Goal: Task Accomplishment & Management: Manage account settings

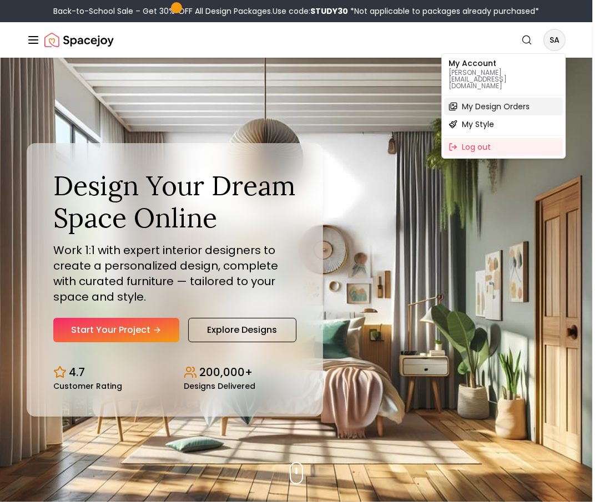
click at [480, 101] on span "My Design Orders" at bounding box center [496, 106] width 68 height 11
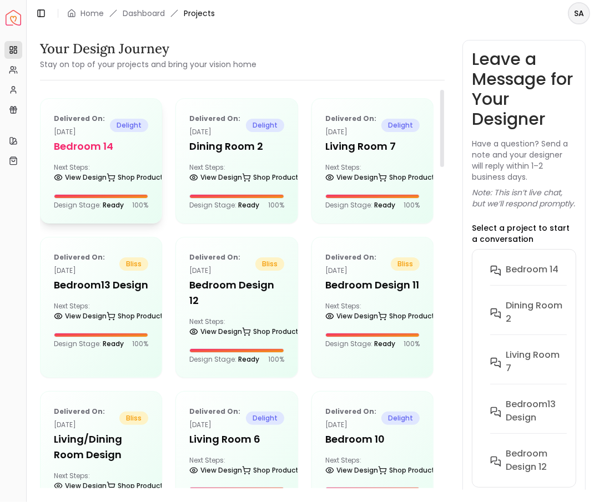
click at [133, 145] on h5 "Bedroom 14" at bounding box center [101, 147] width 94 height 16
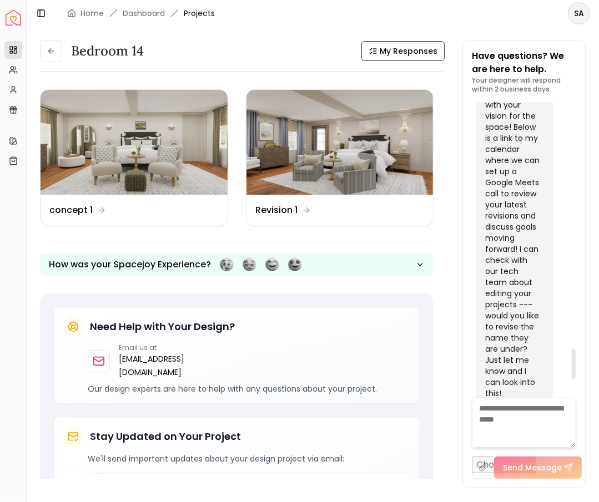
scroll to position [2362, 0]
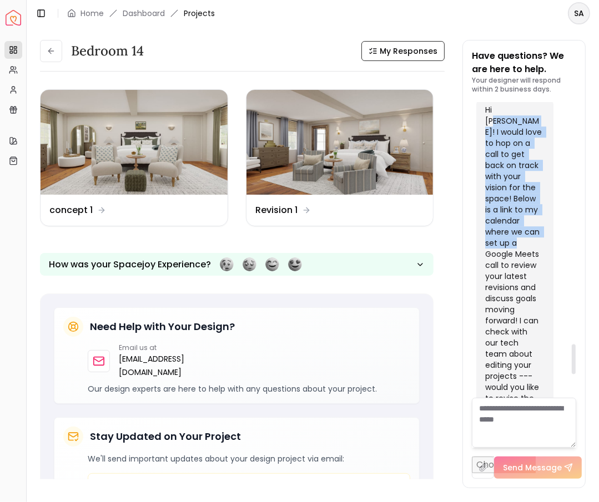
drag, startPoint x: 504, startPoint y: 175, endPoint x: 529, endPoint y: 314, distance: 140.5
click at [529, 314] on div "Hi [PERSON_NAME]! I would love to hop on a call to get back on track with your …" at bounding box center [513, 309] width 57 height 411
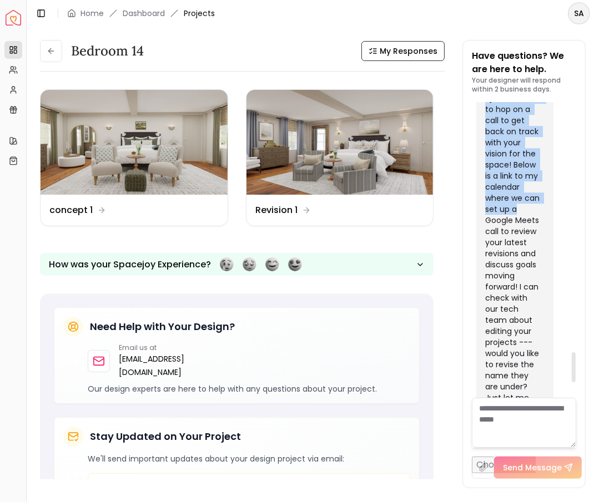
scroll to position [2441, 0]
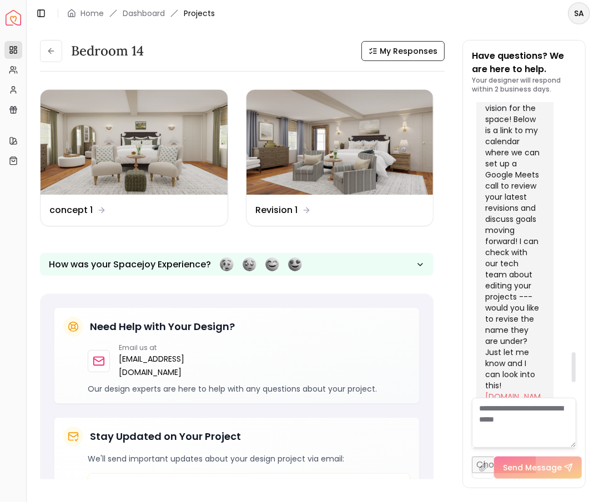
click at [521, 268] on div "Hi [PERSON_NAME]! I would love to hop on a call to get back on track with your …" at bounding box center [513, 230] width 57 height 411
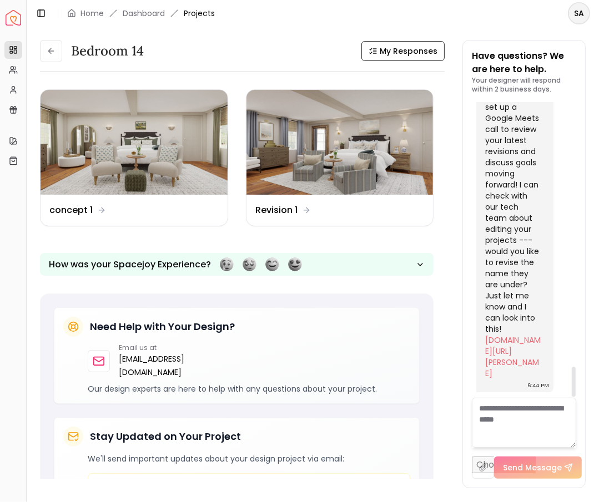
scroll to position [2586, 0]
